Goal: Task Accomplishment & Management: Manage account settings

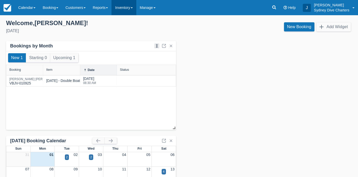
click at [126, 12] on link "Inventory" at bounding box center [123, 7] width 25 height 15
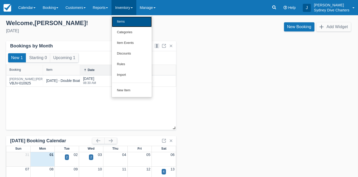
click at [128, 25] on link "Items" at bounding box center [132, 21] width 40 height 11
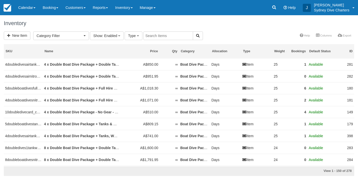
select select
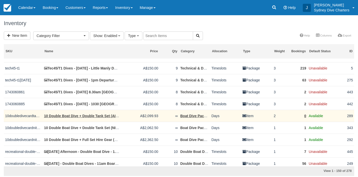
scroll to position [374, 0]
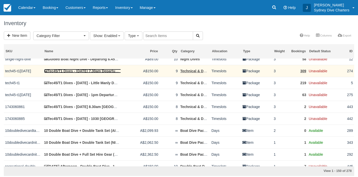
click at [111, 73] on link "Tec45/T1 Dives - [DATE] 7.30am Departure [GEOGRAPHIC_DATA]" at bounding box center [100, 71] width 113 height 4
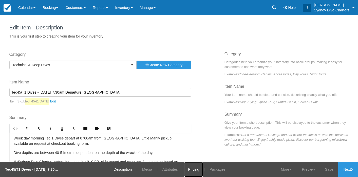
click at [196, 169] on link "Pricing" at bounding box center [193, 169] width 19 height 15
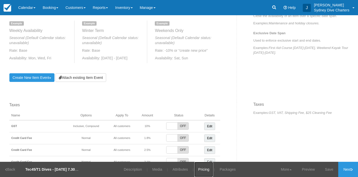
scroll to position [269, 0]
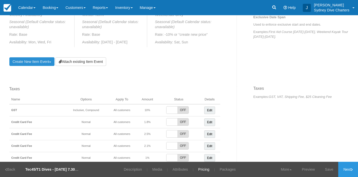
click at [47, 66] on link "Create New Item Event Toggle Dropdown" at bounding box center [31, 61] width 45 height 9
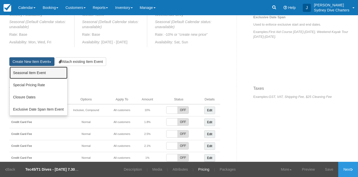
click at [41, 73] on link "Seasonal Item Event" at bounding box center [39, 73] width 58 height 12
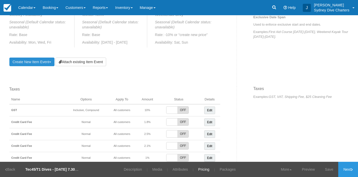
click at [40, 59] on link "Create New Item Event Toggle Dropdown" at bounding box center [31, 62] width 45 height 9
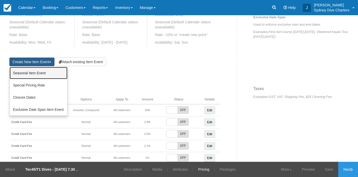
click at [43, 72] on link "Seasonal Item Event" at bounding box center [39, 73] width 58 height 12
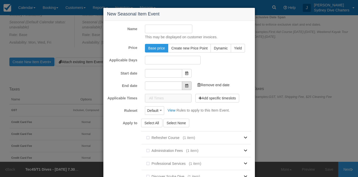
type input "[DATE]"
click at [179, 31] on input "Name" at bounding box center [168, 29] width 47 height 9
type input "f"
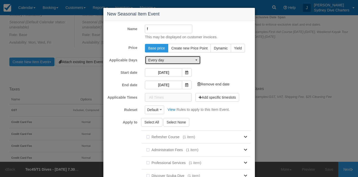
click at [172, 59] on span "Every day" at bounding box center [171, 60] width 46 height 5
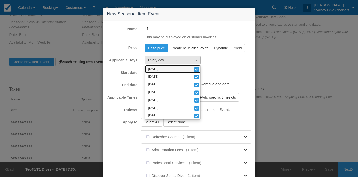
click at [195, 69] on span at bounding box center [196, 70] width 5 height 4
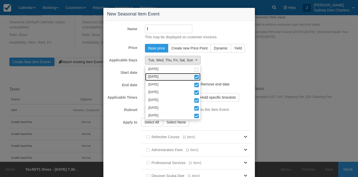
click at [196, 78] on span at bounding box center [196, 78] width 5 height 4
click at [196, 88] on link "[DATE]" at bounding box center [172, 85] width 55 height 8
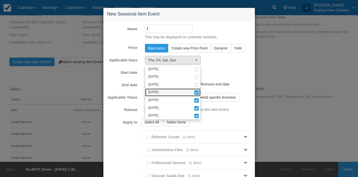
click at [196, 95] on span at bounding box center [196, 93] width 5 height 4
select select "fri"
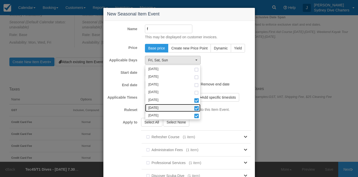
click at [196, 108] on span at bounding box center [196, 109] width 5 height 4
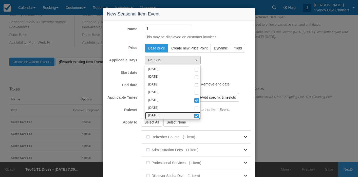
click at [196, 114] on span at bounding box center [196, 116] width 5 height 4
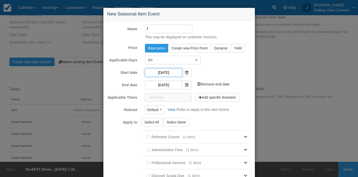
click at [168, 71] on input "[DATE]" at bounding box center [163, 72] width 37 height 9
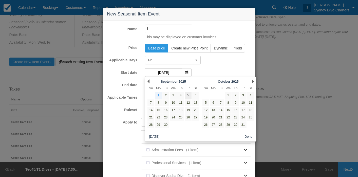
click at [188, 93] on link "5" at bounding box center [188, 95] width 7 height 7
type input "[DATE]"
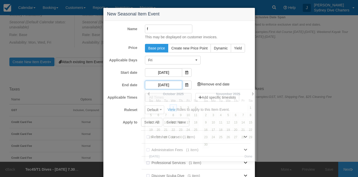
click at [171, 82] on input "[DATE]" at bounding box center [163, 85] width 37 height 9
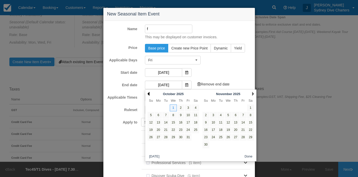
click at [148, 94] on link "Prev" at bounding box center [148, 94] width 2 height 4
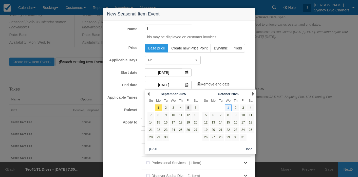
click at [190, 106] on link "5" at bounding box center [188, 107] width 7 height 7
type input "[DATE]"
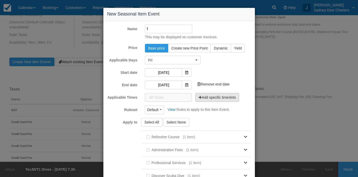
click at [210, 95] on button "Add specific timeslots" at bounding box center [217, 97] width 44 height 9
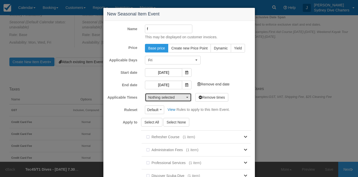
click at [187, 97] on span "button" at bounding box center [187, 97] width 2 height 1
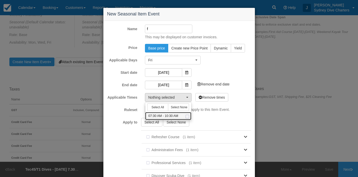
click at [187, 118] on span at bounding box center [187, 116] width 5 height 3
select select "450-180"
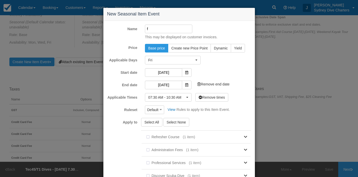
scroll to position [116, 0]
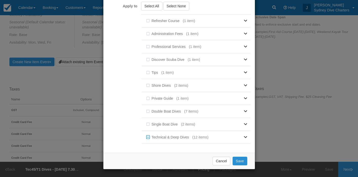
click at [242, 158] on button "Save" at bounding box center [240, 161] width 15 height 9
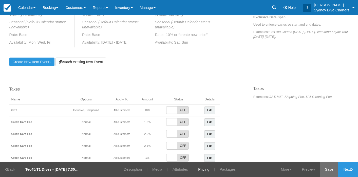
click at [326, 170] on link "Save" at bounding box center [329, 169] width 18 height 15
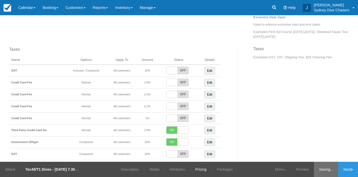
scroll to position [271, 0]
